Goal: Information Seeking & Learning: Learn about a topic

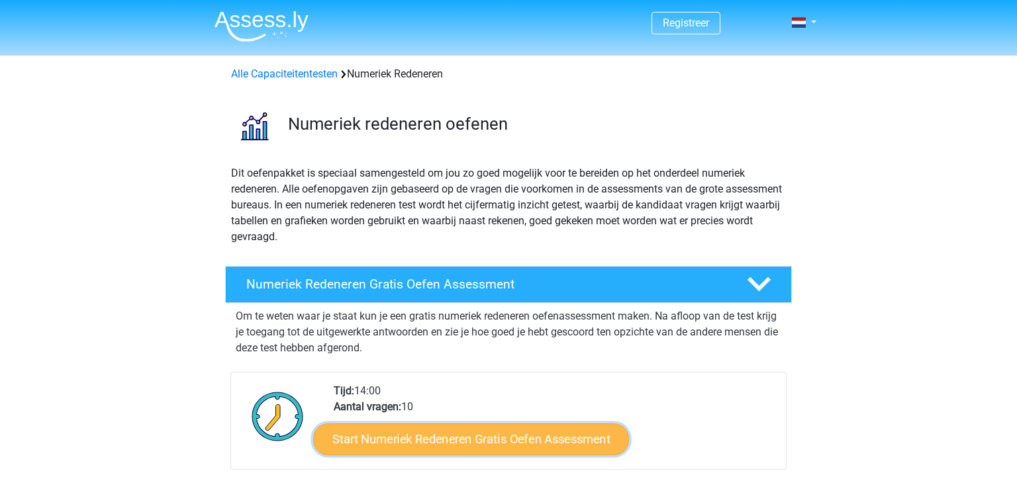
click at [394, 444] on link "Start Numeriek Redeneren Gratis Oefen Assessment" at bounding box center [471, 439] width 316 height 32
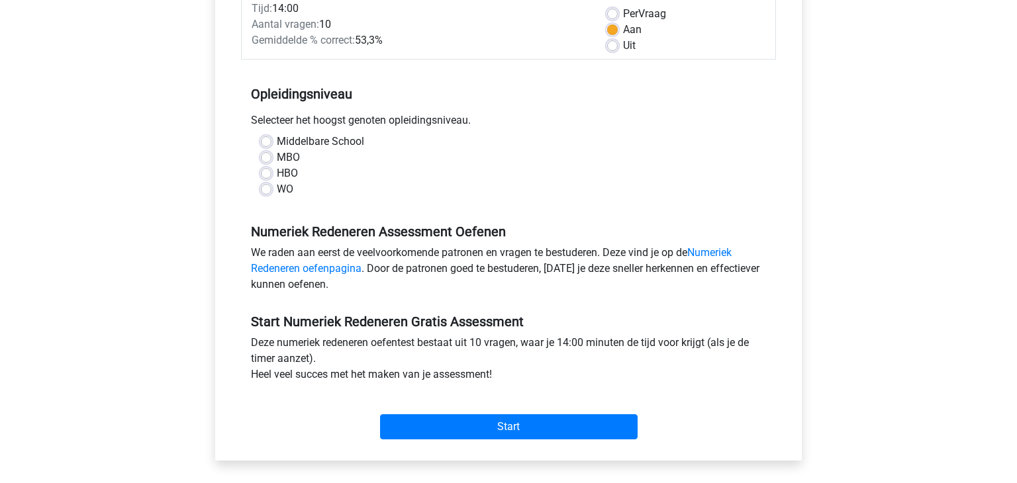
scroll to position [194, 0]
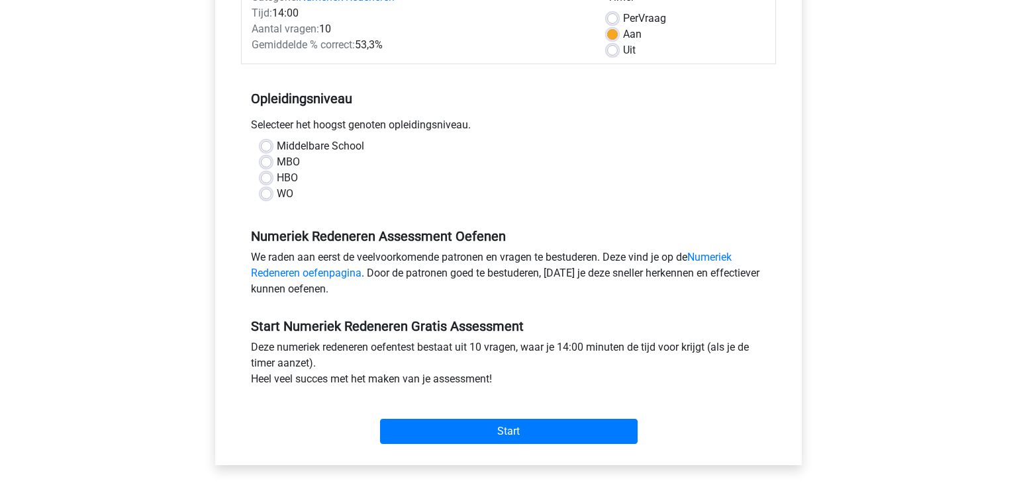
click at [277, 143] on label "Middelbare School" at bounding box center [320, 146] width 87 height 16
click at [269, 143] on input "Middelbare School" at bounding box center [266, 144] width 11 height 13
radio input "true"
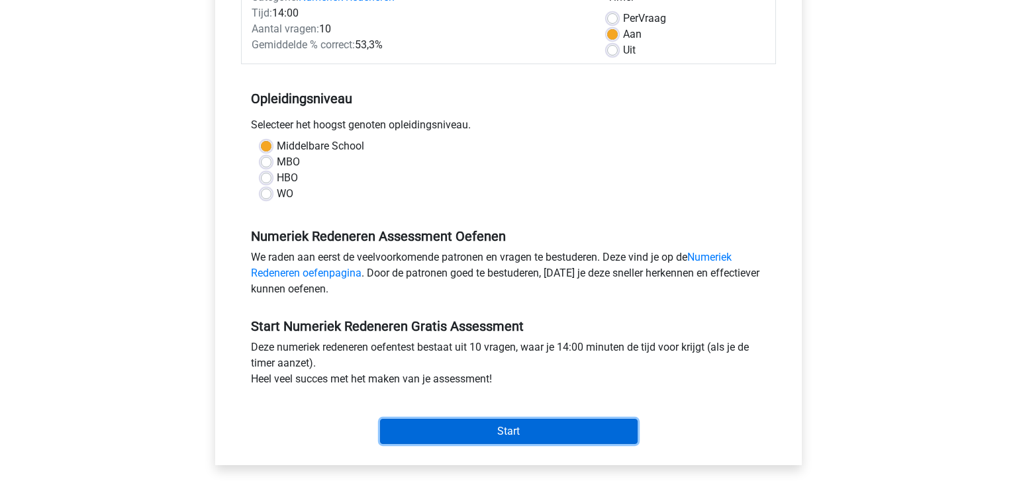
click at [502, 422] on input "Start" at bounding box center [509, 431] width 258 height 25
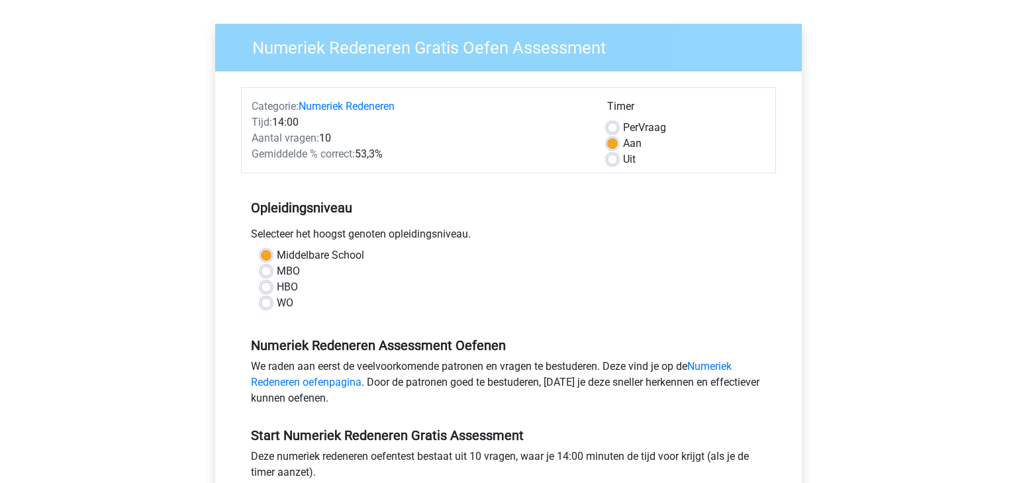
scroll to position [79, 0]
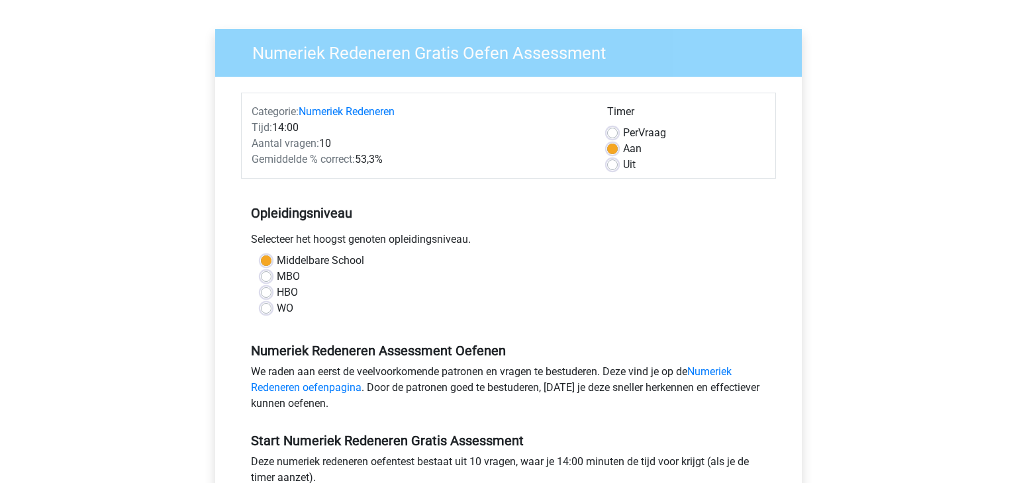
click at [615, 171] on div "Uit" at bounding box center [686, 165] width 158 height 16
click at [623, 169] on label "Uit" at bounding box center [629, 165] width 13 height 16
click at [613, 169] on input "Uit" at bounding box center [612, 163] width 11 height 13
radio input "true"
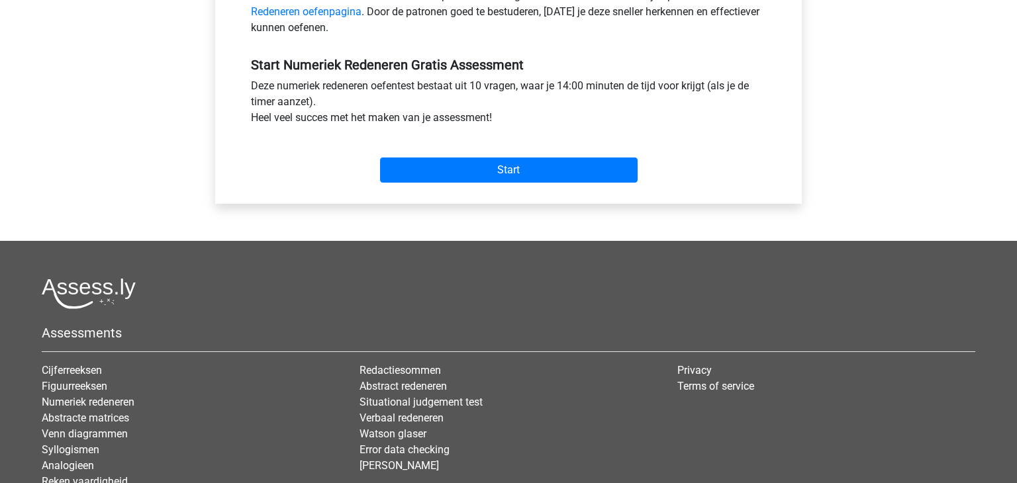
scroll to position [453, 0]
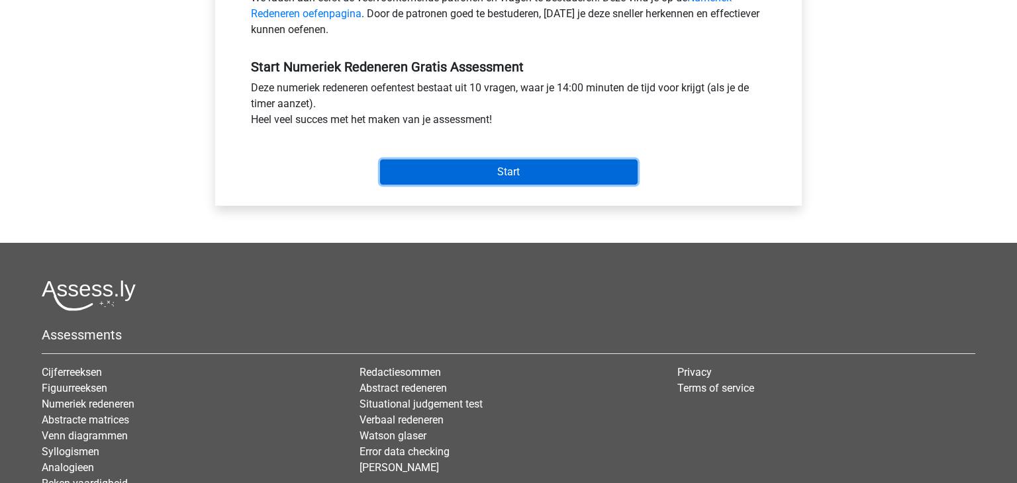
click at [613, 169] on input "Start" at bounding box center [509, 172] width 258 height 25
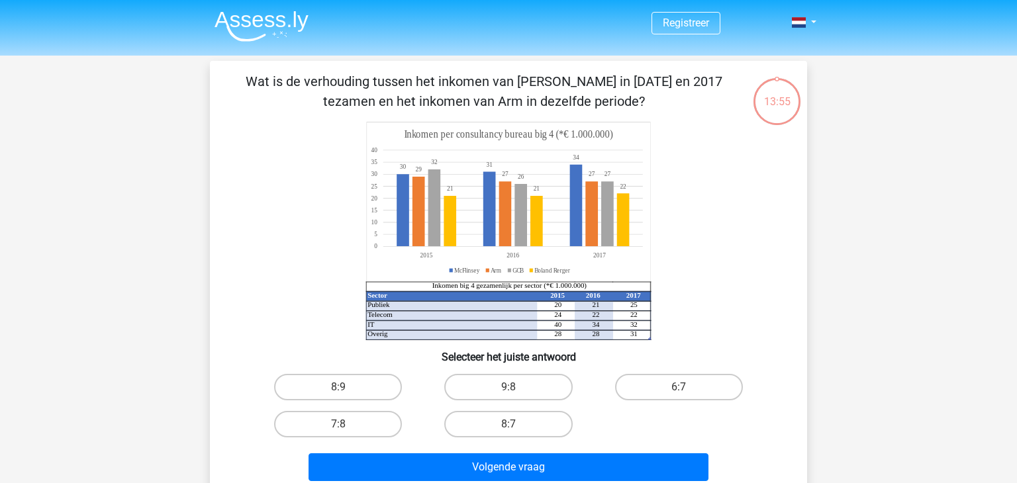
scroll to position [19, 0]
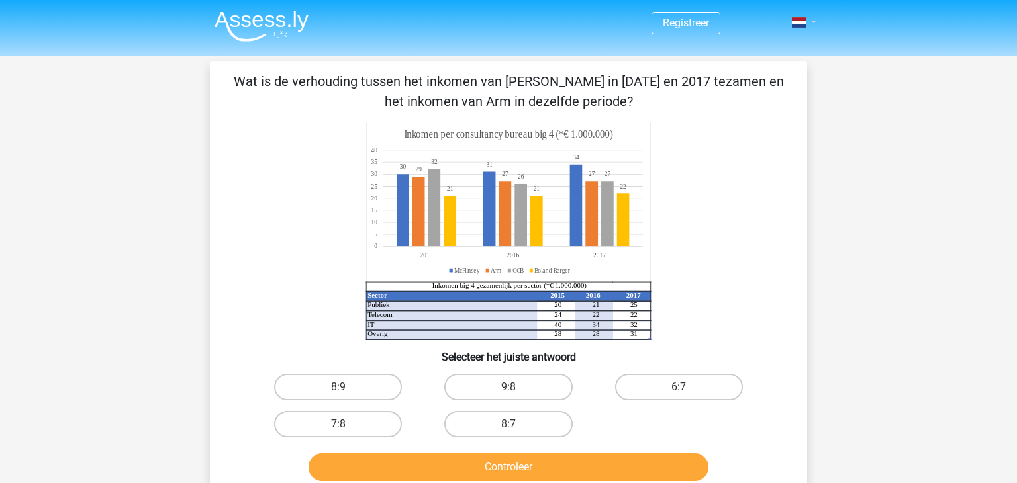
click at [796, 17] on span at bounding box center [799, 22] width 14 height 11
click at [895, 162] on div "Registreer Nederlands English" at bounding box center [508, 439] width 1017 height 878
click at [498, 386] on label "9:8" at bounding box center [508, 387] width 128 height 26
click at [508, 387] on input "9:8" at bounding box center [512, 391] width 9 height 9
radio input "true"
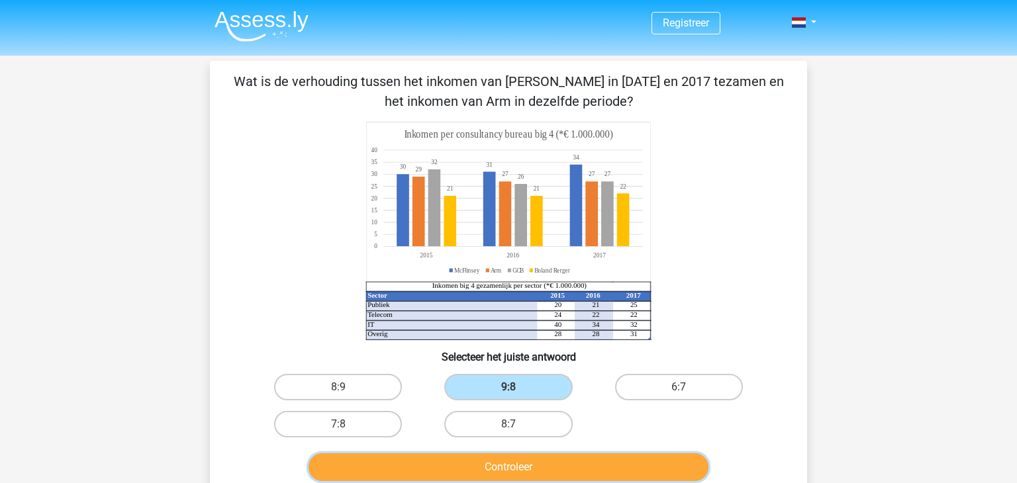
click at [493, 459] on button "Controleer" at bounding box center [508, 467] width 400 height 28
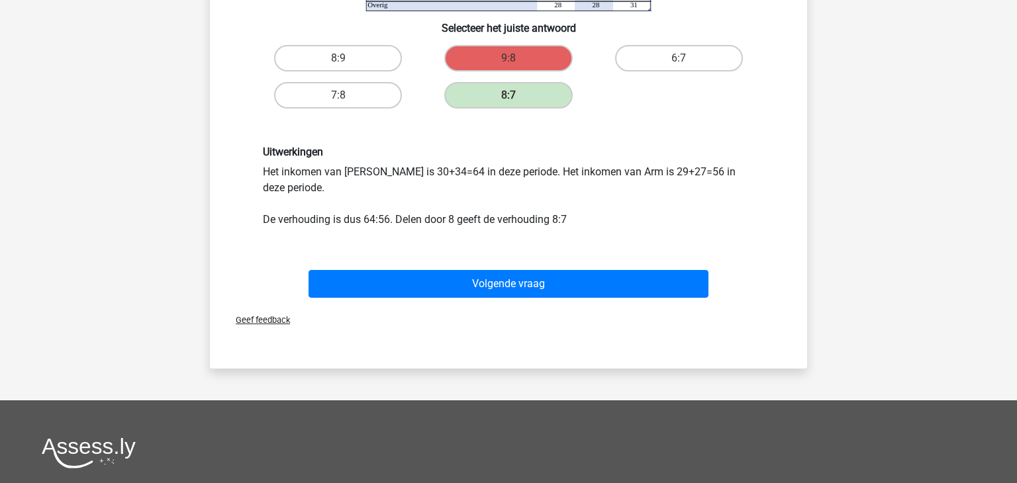
scroll to position [331, 0]
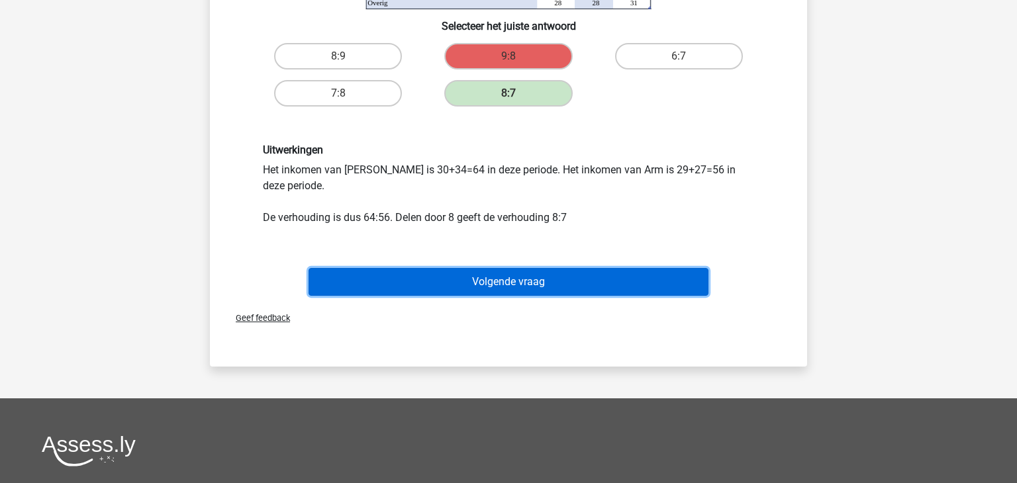
click at [560, 271] on button "Volgende vraag" at bounding box center [508, 282] width 400 height 28
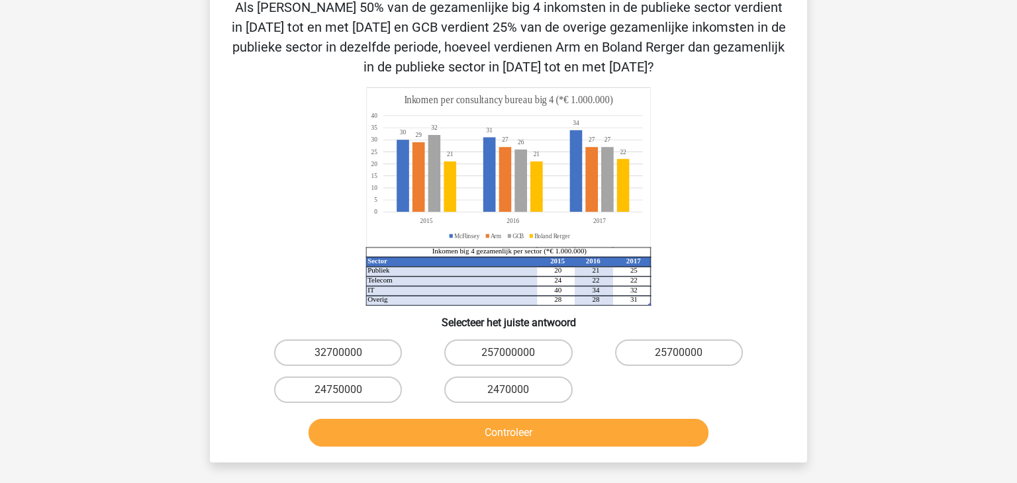
scroll to position [61, 0]
